Goal: Transaction & Acquisition: Purchase product/service

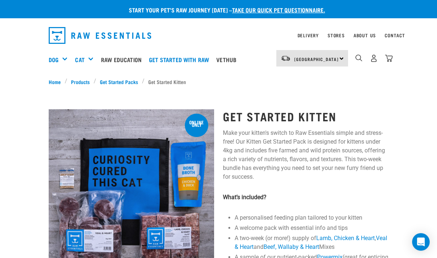
click at [0, 0] on h5 "Shop All Cat" at bounding box center [0, 0] width 0 height 0
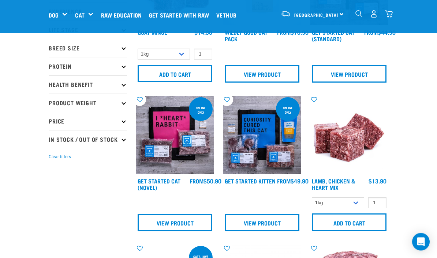
scroll to position [69, 0]
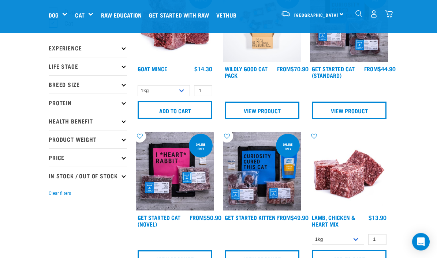
click at [371, 14] on img "dropdown navigation" at bounding box center [374, 14] width 8 height 8
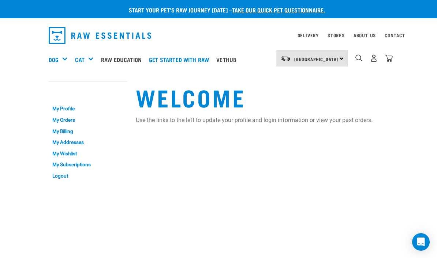
click at [374, 58] on img "dropdown navigation" at bounding box center [374, 59] width 8 height 8
click at [383, 59] on div "6" at bounding box center [374, 58] width 38 height 16
click at [390, 57] on img "dropdown navigation" at bounding box center [389, 59] width 8 height 8
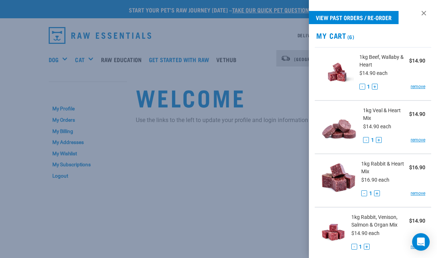
click at [265, 161] on div at bounding box center [218, 129] width 437 height 258
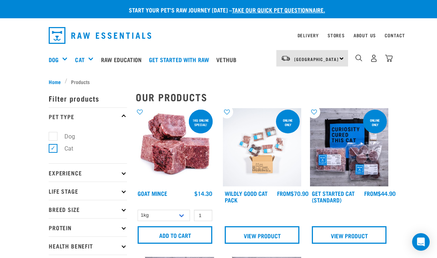
click at [390, 57] on img "dropdown navigation" at bounding box center [389, 59] width 8 height 8
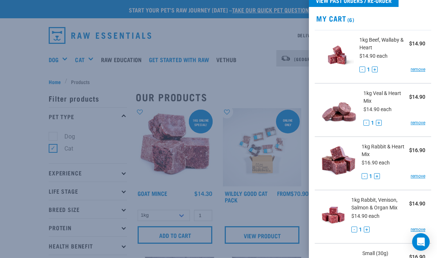
scroll to position [33, 0]
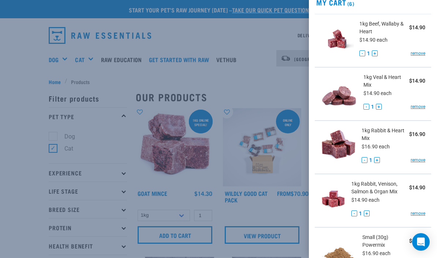
click at [280, 74] on div at bounding box center [218, 129] width 437 height 258
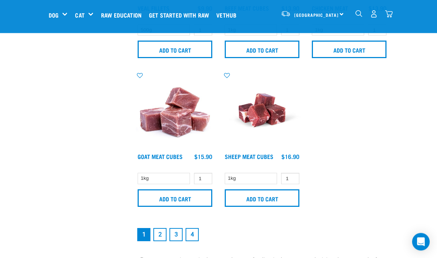
scroll to position [1475, 0]
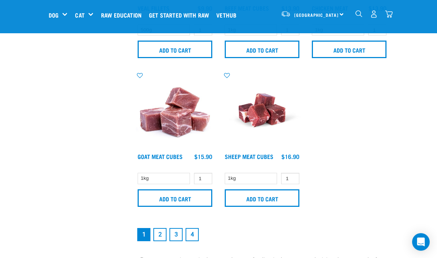
click at [161, 232] on link "2" at bounding box center [159, 234] width 13 height 13
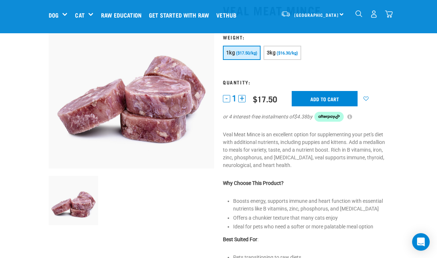
scroll to position [54, 0]
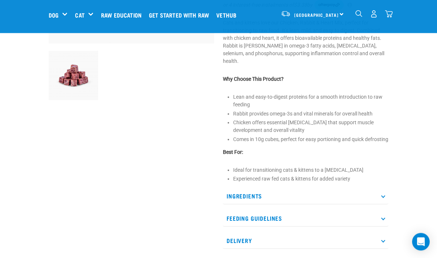
scroll to position [175, 0]
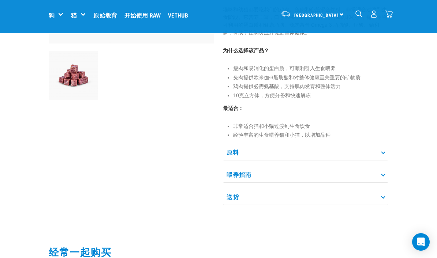
click at [384, 152] on icon at bounding box center [383, 152] width 4 height 4
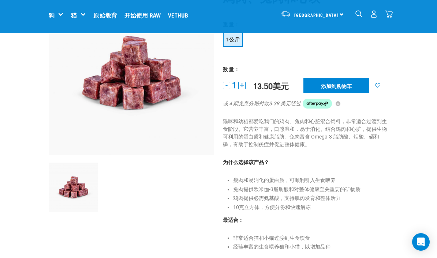
scroll to position [64, 0]
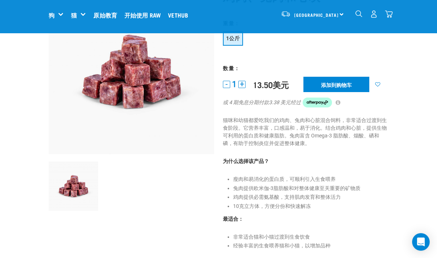
click at [348, 84] on input "添加到购物车" at bounding box center [336, 84] width 66 height 15
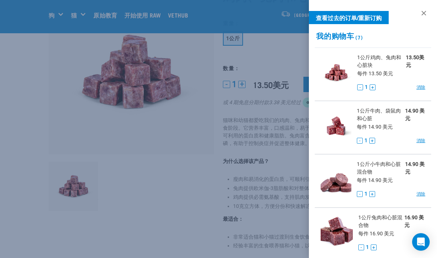
click at [287, 145] on div at bounding box center [218, 129] width 437 height 258
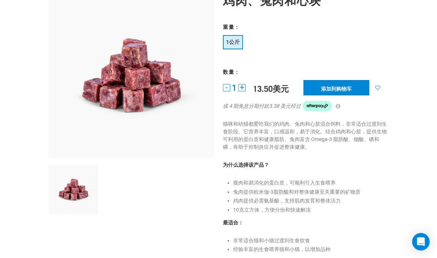
scroll to position [0, 0]
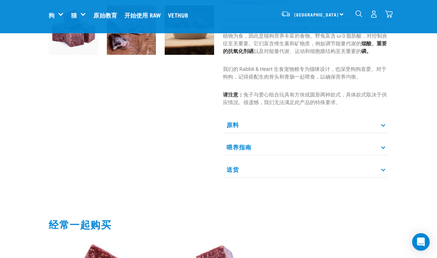
scroll to position [236, 0]
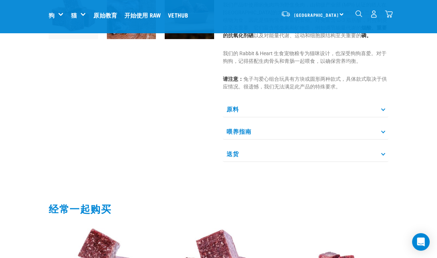
click at [380, 112] on p "原料" at bounding box center [305, 109] width 165 height 16
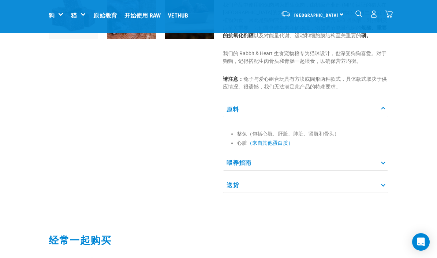
click at [389, 14] on img "下拉导航" at bounding box center [389, 14] width 8 height 8
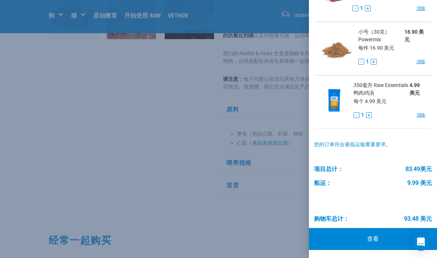
scroll to position [239, 0]
click at [274, 117] on div at bounding box center [218, 129] width 437 height 258
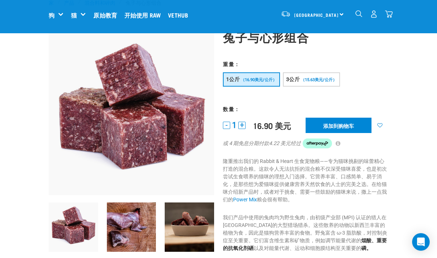
scroll to position [0, 0]
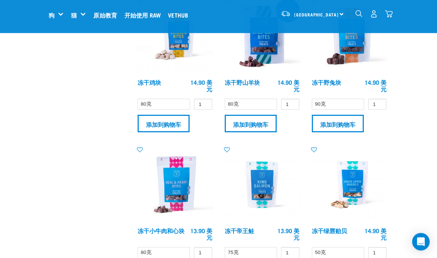
scroll to position [802, 0]
click at [360, 122] on input "添加到购物车" at bounding box center [338, 124] width 52 height 18
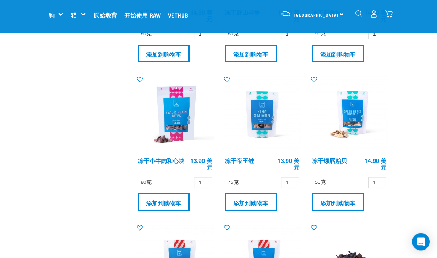
scroll to position [873, 0]
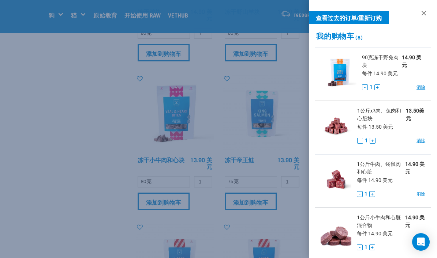
click at [279, 157] on div at bounding box center [218, 129] width 437 height 258
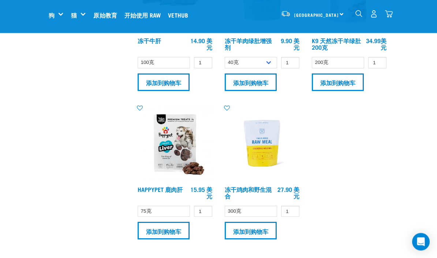
scroll to position [1439, 0]
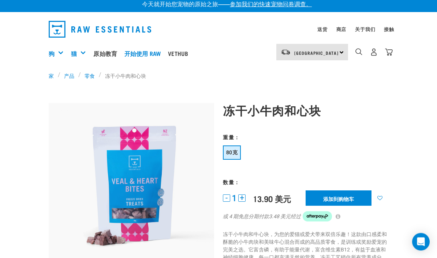
scroll to position [6, 0]
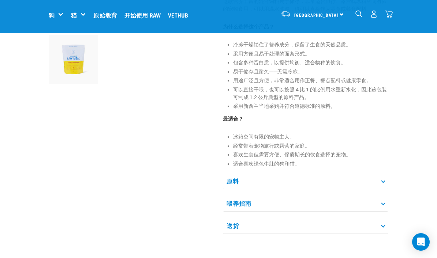
scroll to position [205, 0]
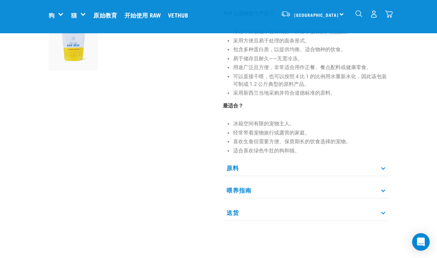
click at [378, 176] on p "原料" at bounding box center [305, 168] width 165 height 16
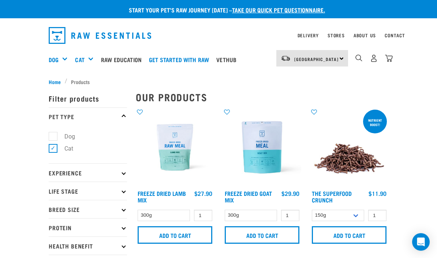
click at [391, 59] on img "dropdown navigation" at bounding box center [389, 59] width 8 height 8
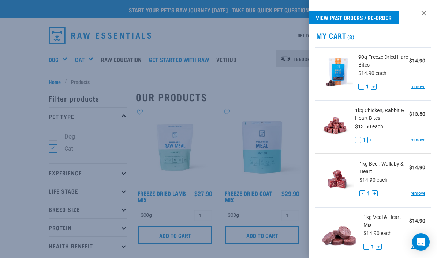
click at [419, 84] on link "remove" at bounding box center [418, 86] width 15 height 7
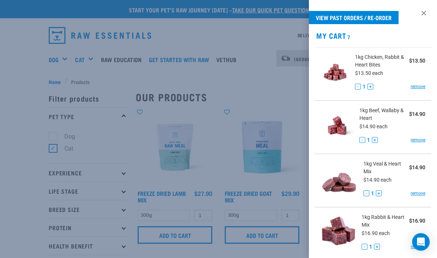
click at [419, 88] on link "remove" at bounding box center [418, 86] width 15 height 7
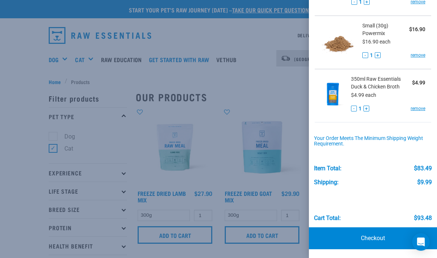
scroll to position [244, 0]
